Goal: Information Seeking & Learning: Find specific fact

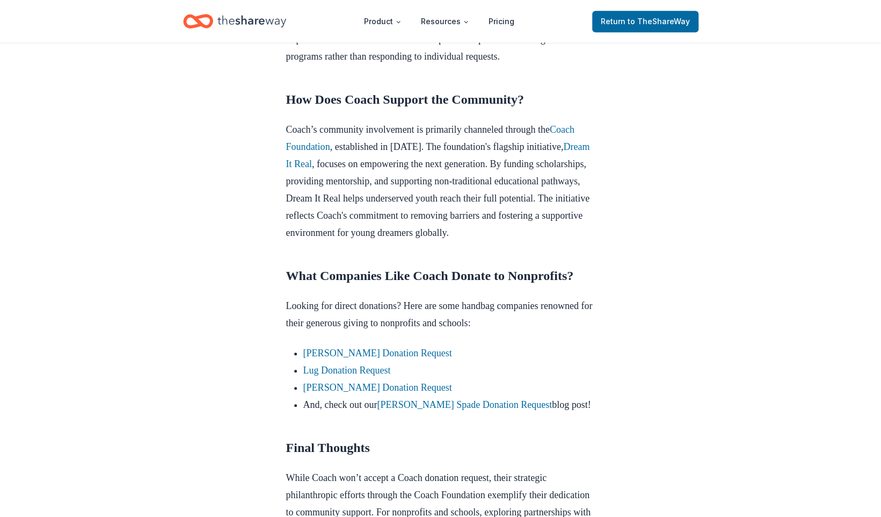
scroll to position [534, 0]
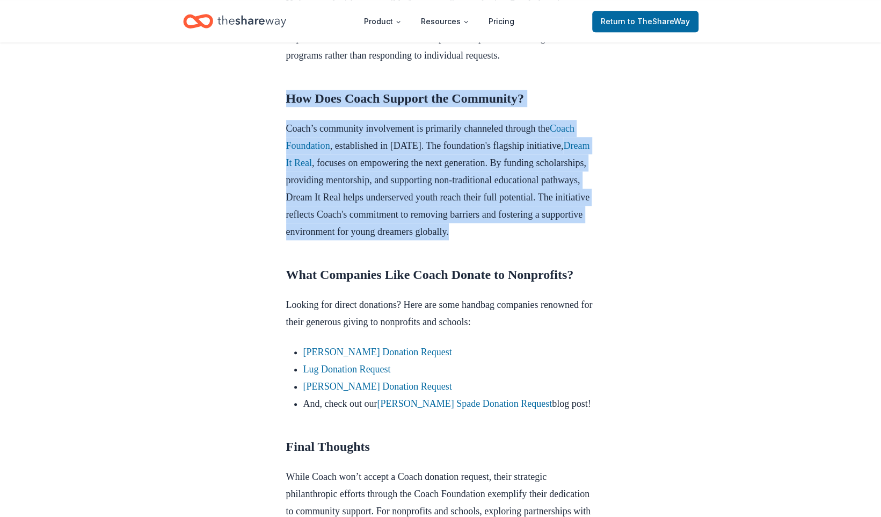
drag, startPoint x: 287, startPoint y: 133, endPoint x: 518, endPoint y: 283, distance: 275.2
click at [518, 283] on div "If you're gearing up for a fundraising event and considering potential corporat…" at bounding box center [440, 289] width 309 height 906
copy div "How Does Coach Support the Community? Coach’s community involvement is primaril…"
click at [422, 409] on link "[PERSON_NAME] Spade Donation Request" at bounding box center [464, 403] width 175 height 11
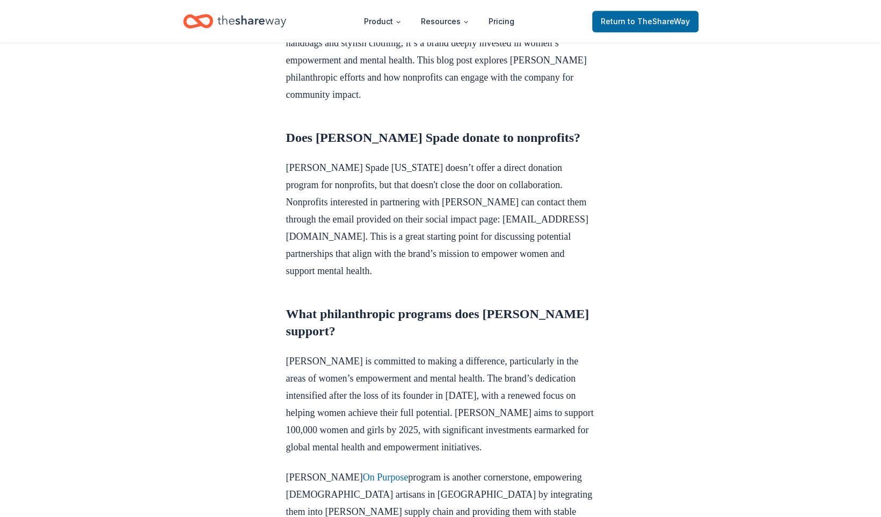
scroll to position [383, 0]
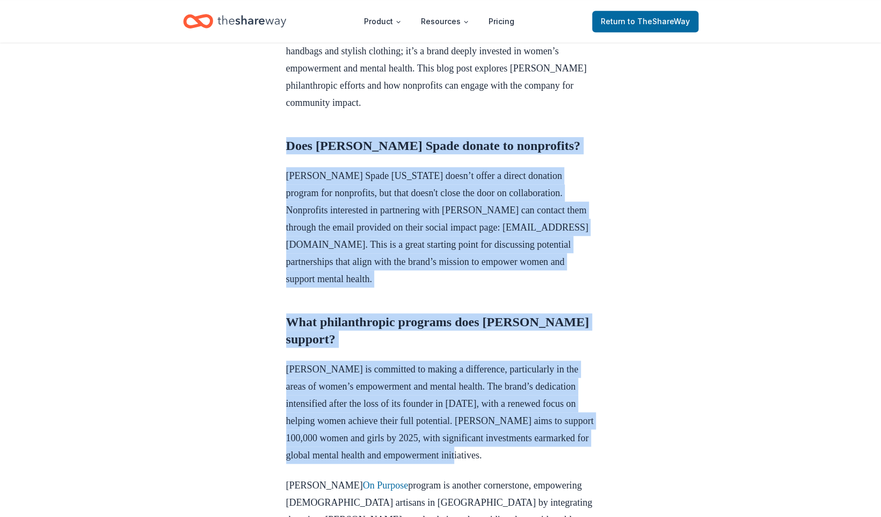
drag, startPoint x: 288, startPoint y: 124, endPoint x: 474, endPoint y: 455, distance: 379.1
copy div "Does [PERSON_NAME] Spade donate to nonprofits? [PERSON_NAME] Spade [US_STATE] d…"
